Goal: Answer question/provide support: Share knowledge or assist other users

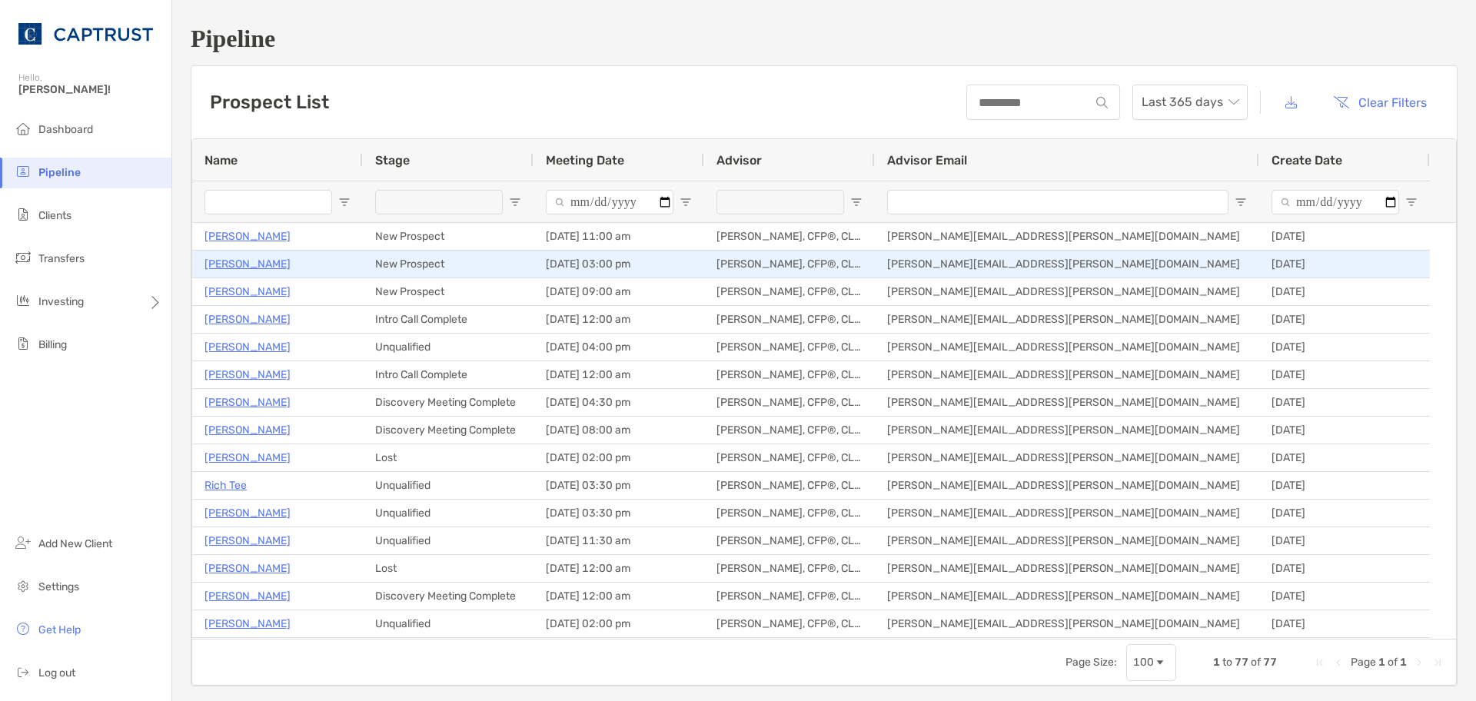
click at [244, 265] on p "[PERSON_NAME]" at bounding box center [247, 263] width 86 height 19
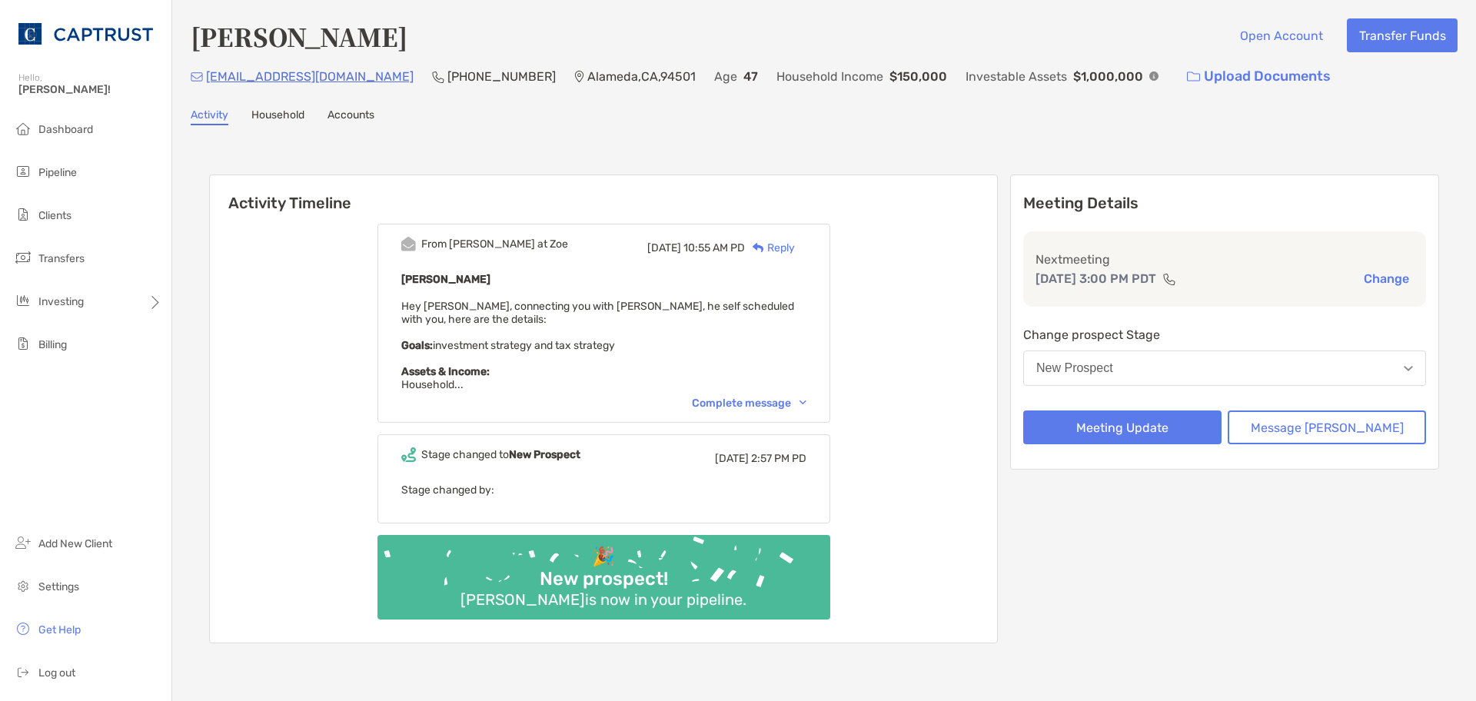
click at [760, 405] on div "Complete message" at bounding box center [749, 403] width 115 height 13
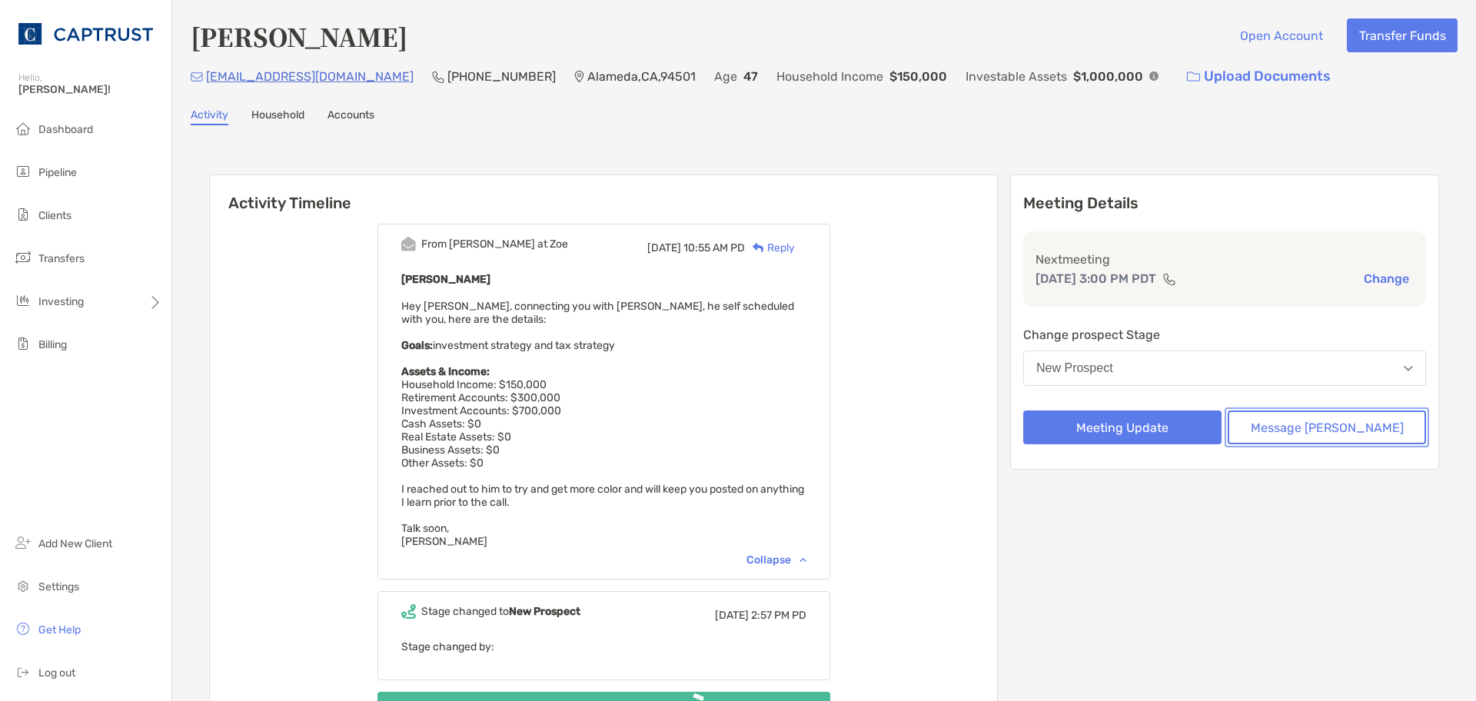
click at [1283, 418] on button "Message Zoe" at bounding box center [1327, 428] width 198 height 34
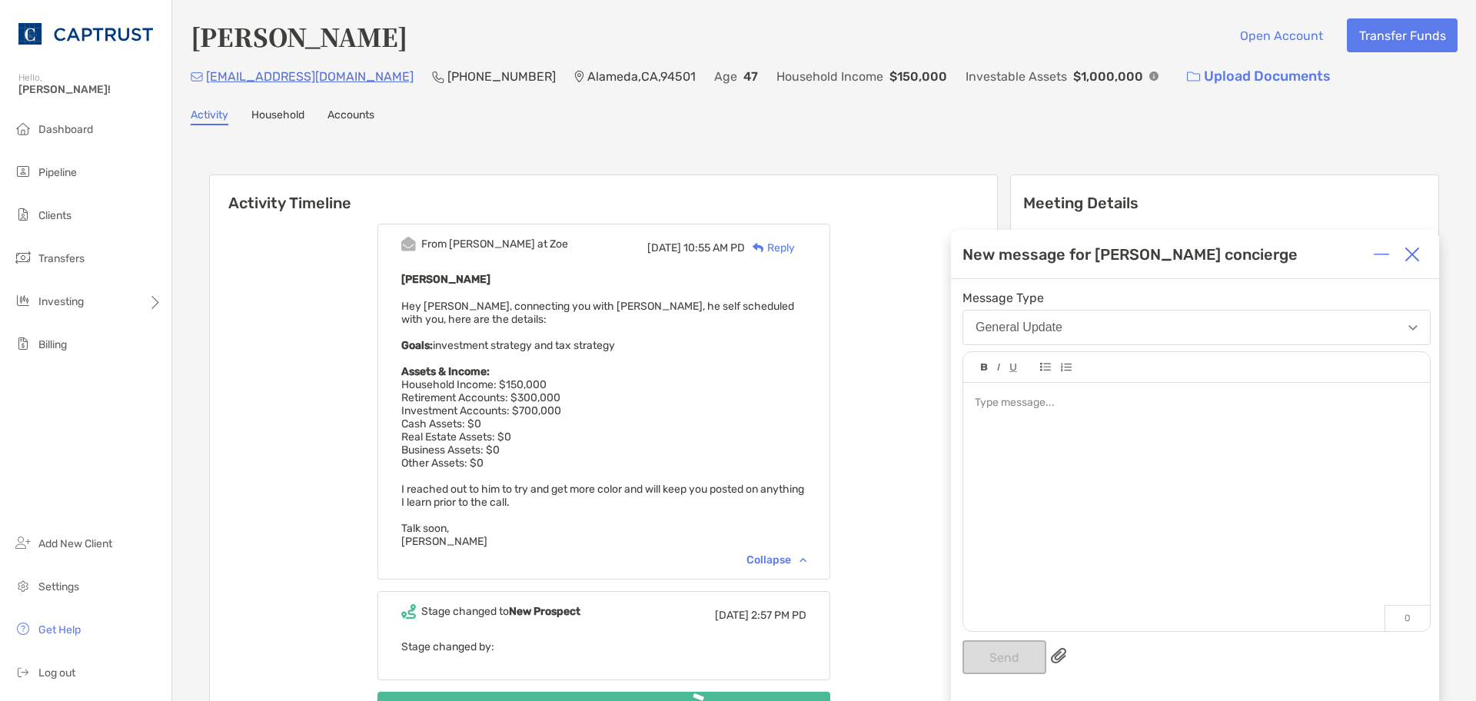
drag, startPoint x: 1420, startPoint y: 245, endPoint x: 1412, endPoint y: 247, distance: 8.6
click at [1419, 245] on div at bounding box center [1412, 254] width 31 height 31
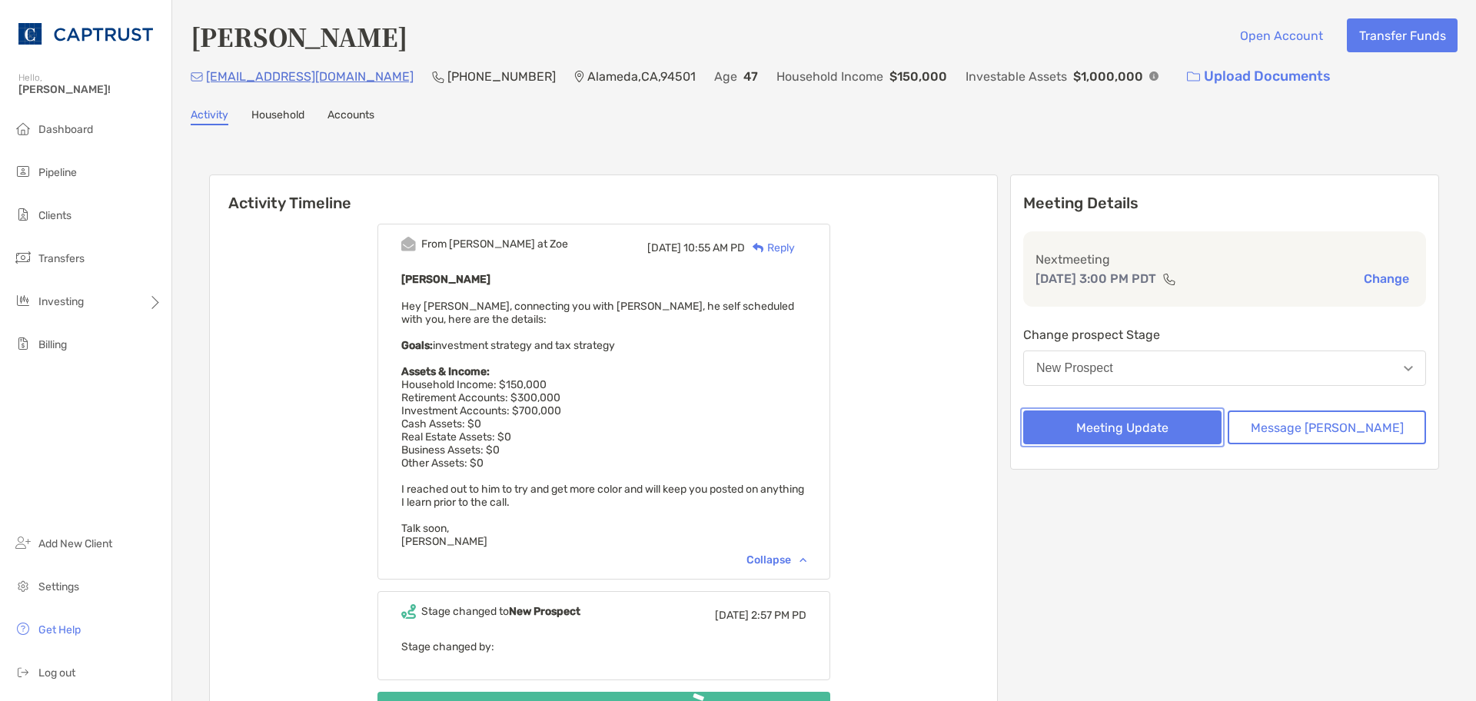
click at [1199, 418] on button "Meeting Update" at bounding box center [1122, 428] width 198 height 34
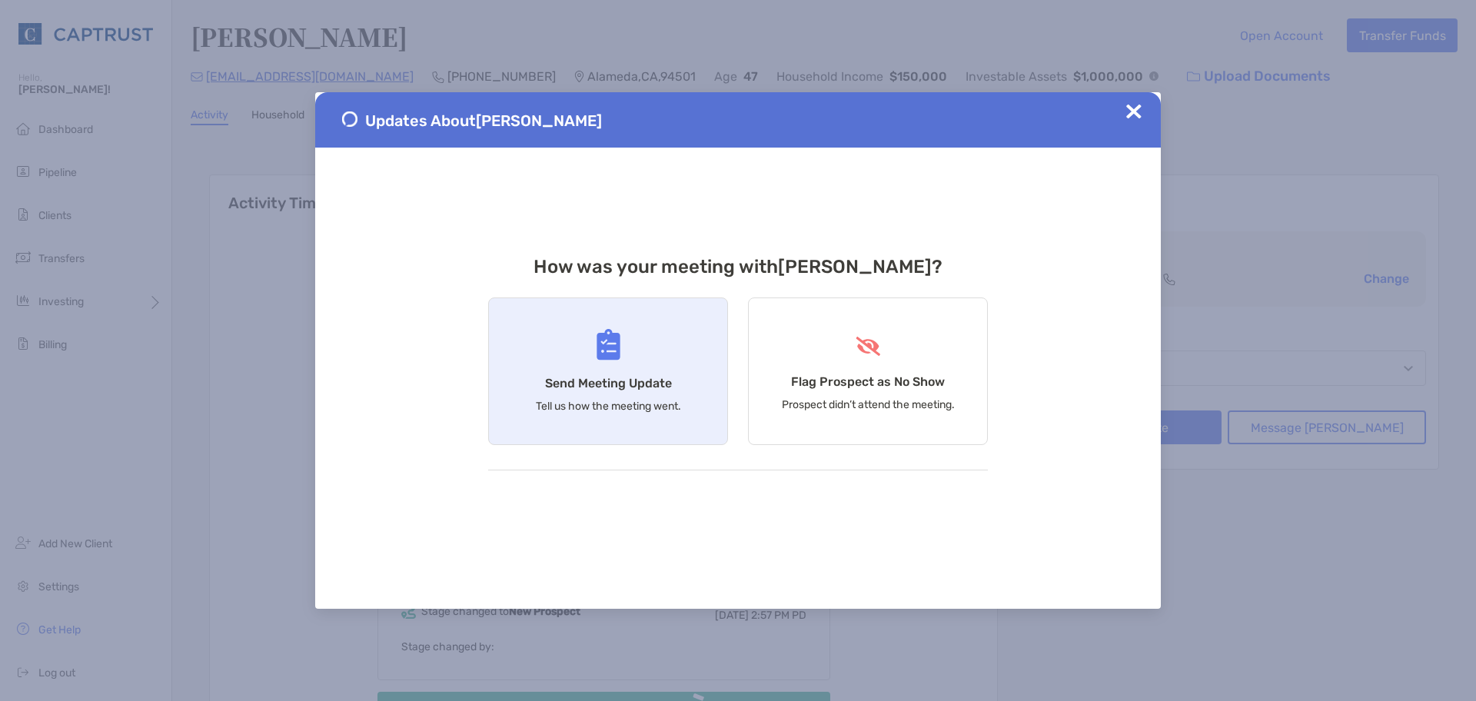
click at [687, 388] on div "Send Meeting Update Tell us how the meeting went." at bounding box center [608, 372] width 240 height 148
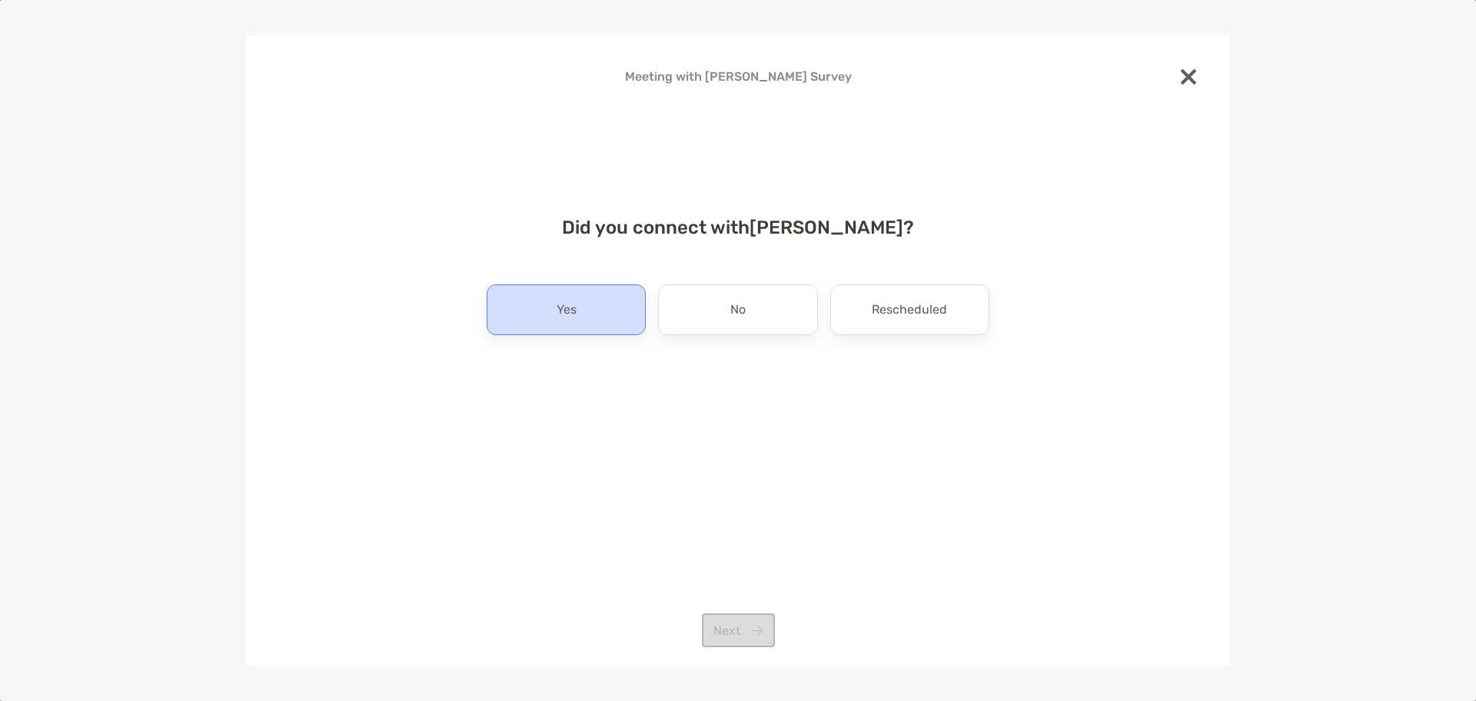
click at [630, 320] on div "Yes" at bounding box center [566, 309] width 159 height 51
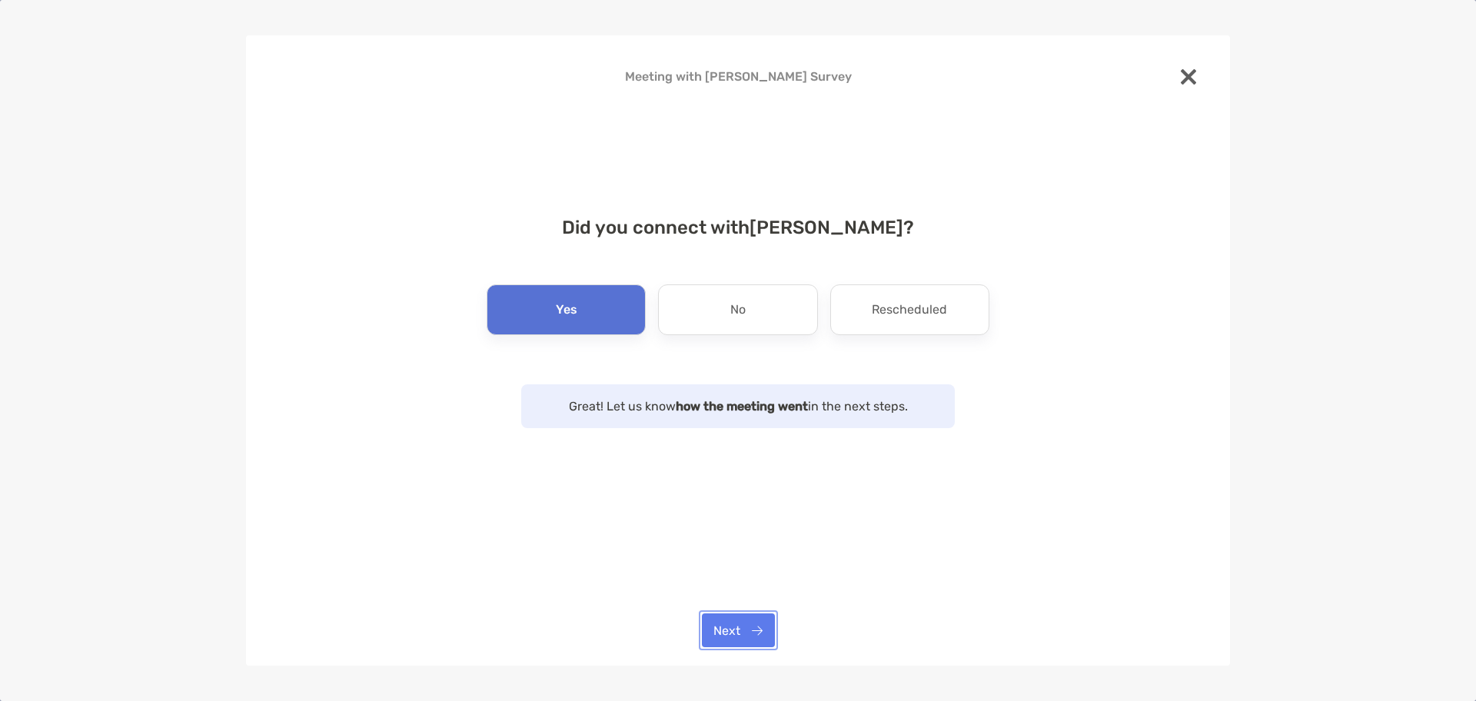
click at [733, 628] on button "Next" at bounding box center [738, 630] width 73 height 34
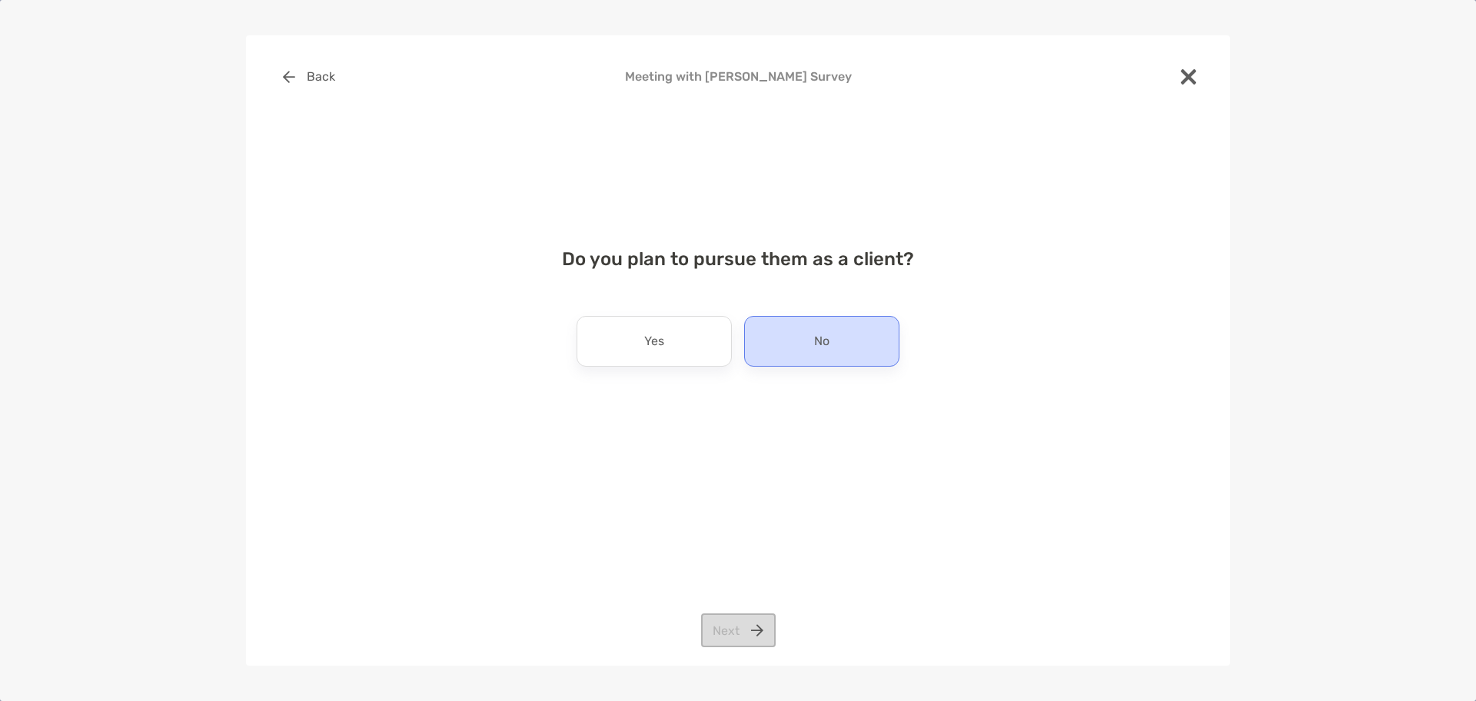
click at [832, 333] on div "No" at bounding box center [821, 341] width 155 height 51
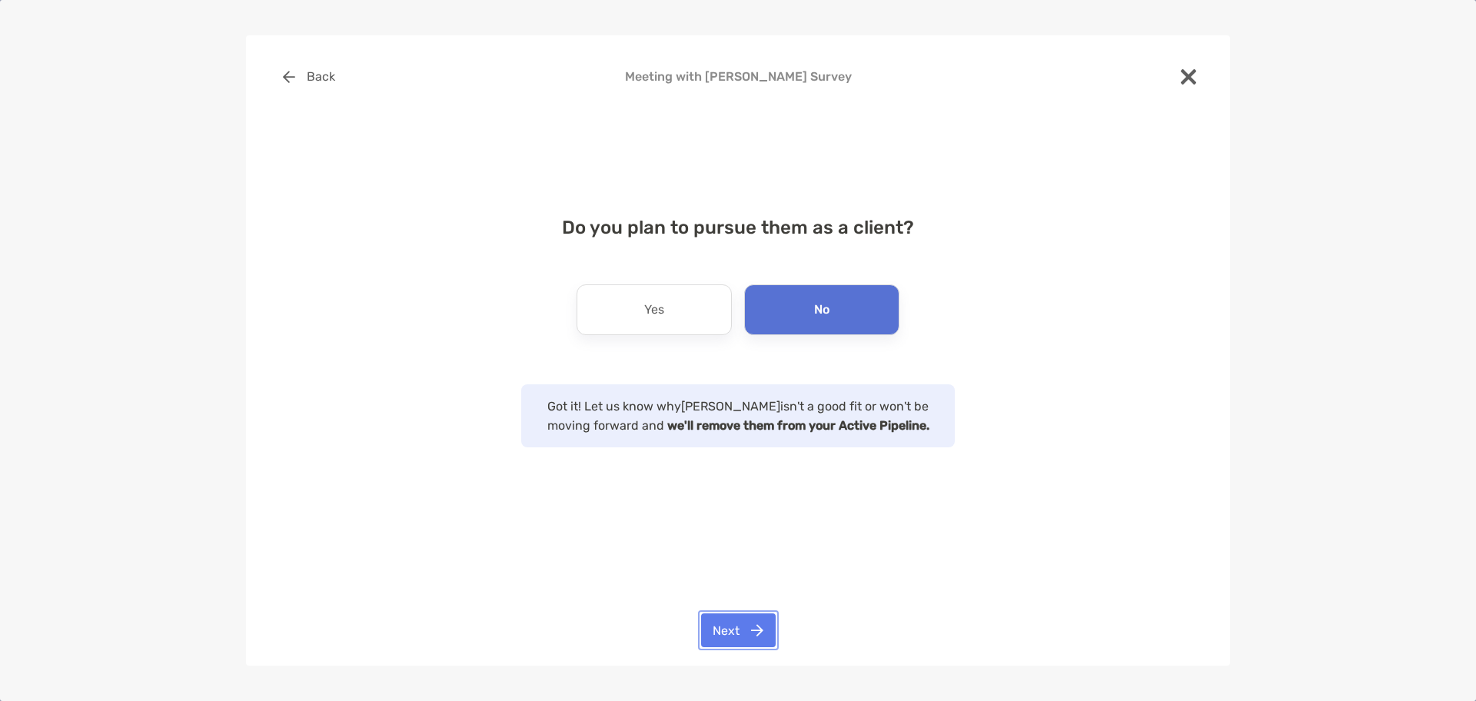
click at [730, 624] on button "Next" at bounding box center [738, 630] width 75 height 34
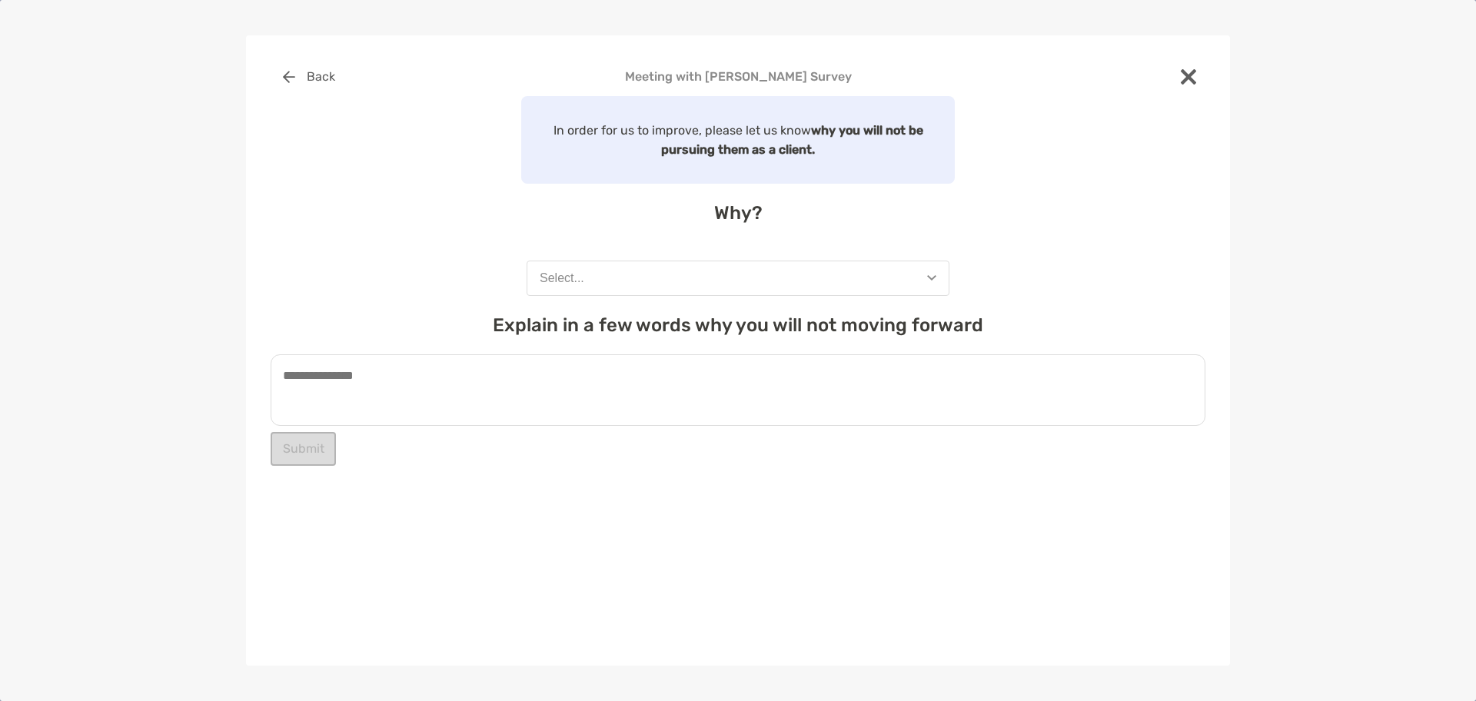
click at [640, 281] on button "Select..." at bounding box center [738, 278] width 423 height 35
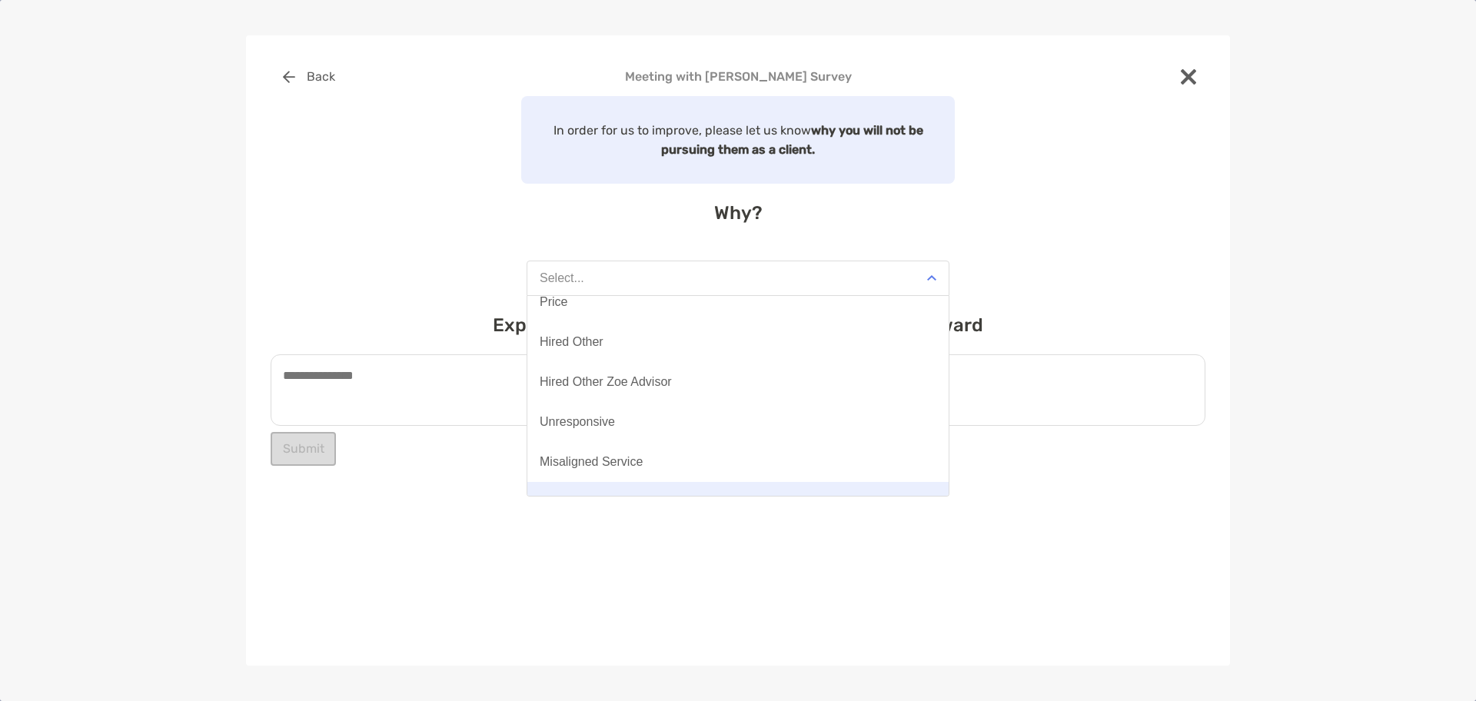
scroll to position [120, 0]
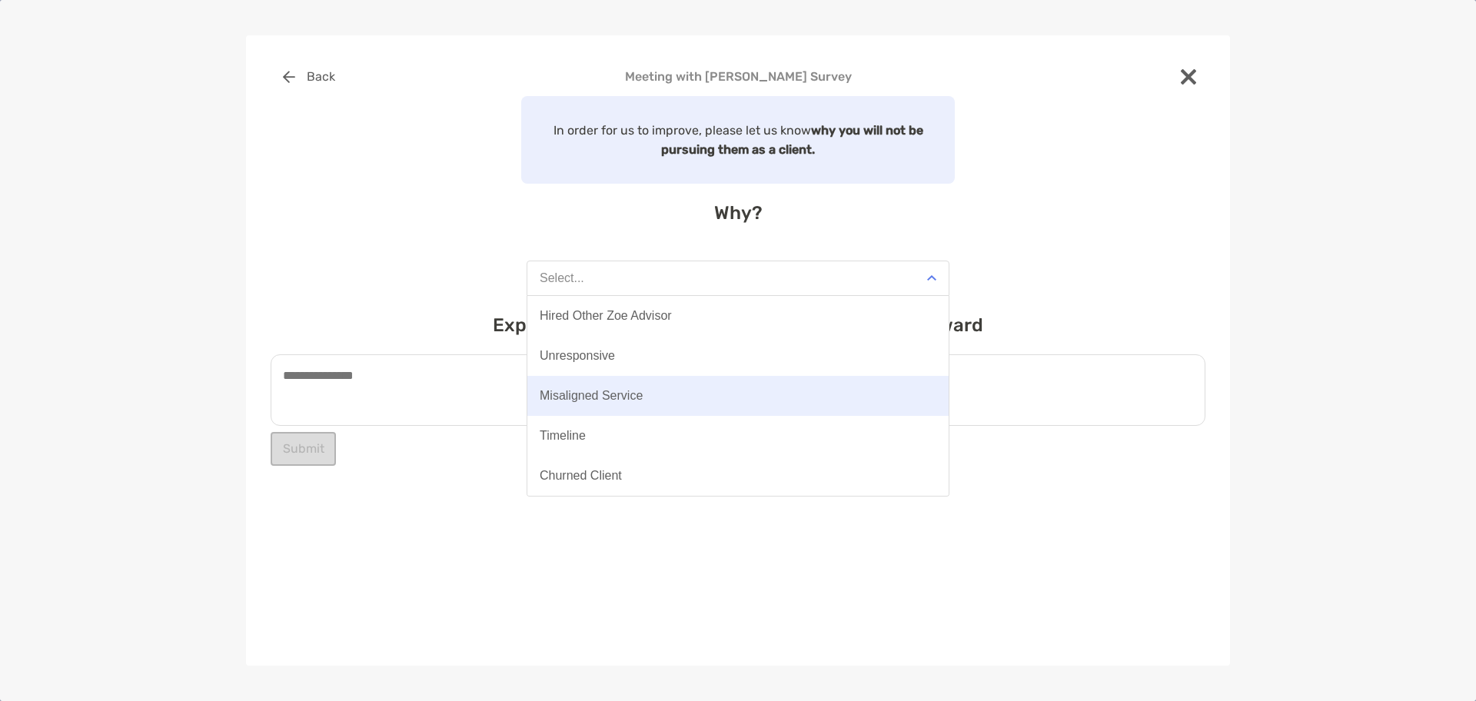
click at [570, 397] on div "Misaligned Service" at bounding box center [591, 396] width 103 height 14
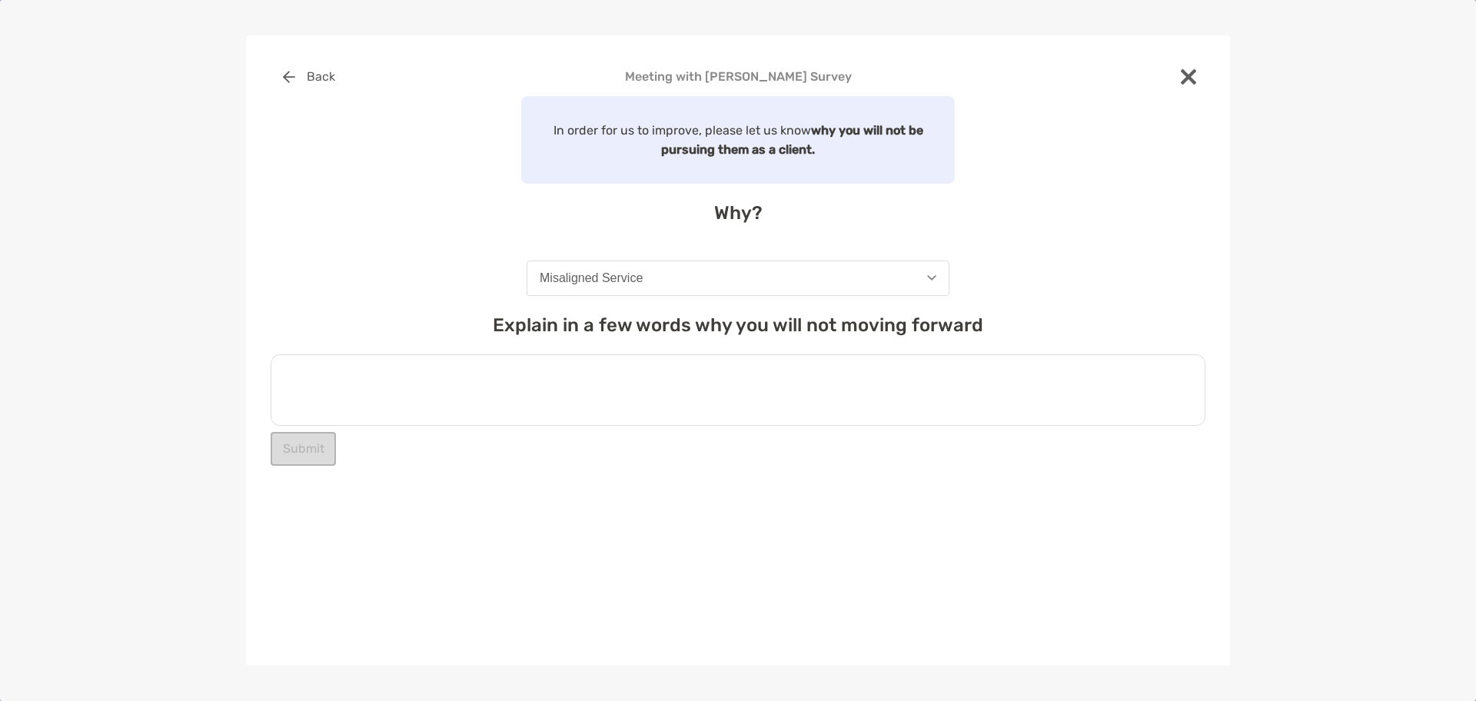
click at [454, 366] on textarea at bounding box center [738, 389] width 935 height 71
type textarea "**********"
click at [292, 446] on button "Submit" at bounding box center [303, 449] width 65 height 34
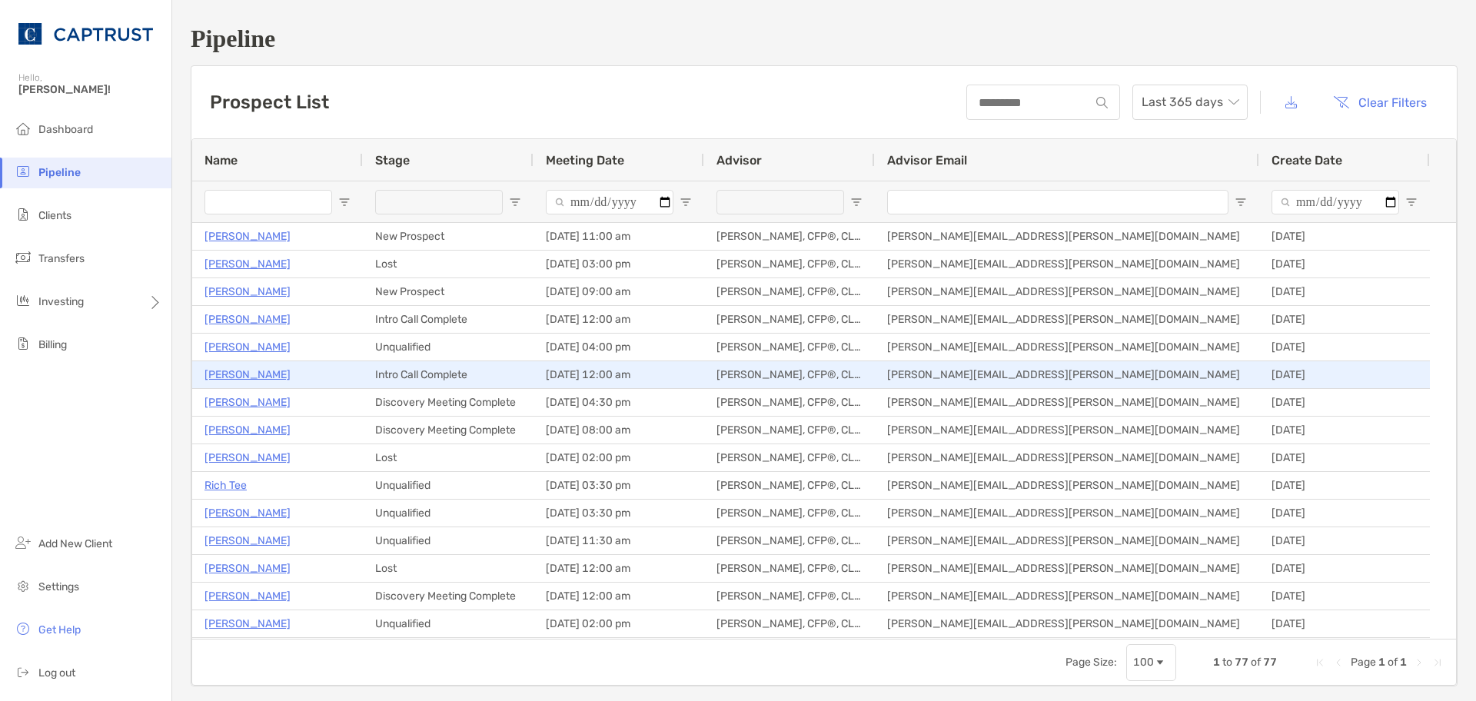
click at [261, 377] on p "Katherine Fowler" at bounding box center [247, 374] width 86 height 19
